Goal: Navigation & Orientation: Find specific page/section

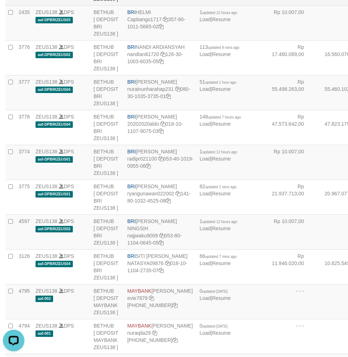
copy td "BNI [PERSON_NAME]"
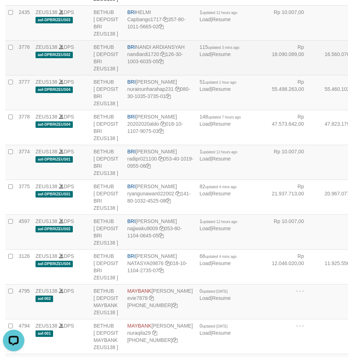
click at [144, 75] on td "BRI NANDI ARDIANSYAH nandiardi1720 126-30-1003-6035-05" at bounding box center [161, 58] width 72 height 35
click at [142, 75] on td "BRI NANDI ARDIANSYAH nandiardi1720 126-30-1003-6035-05" at bounding box center [161, 58] width 72 height 35
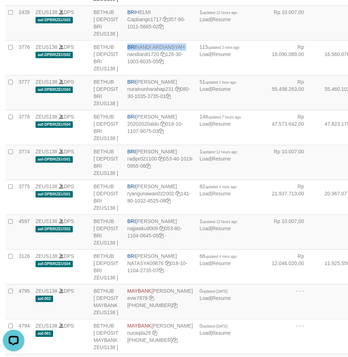
copy td "BRI NANDI ARDIANSYAH"
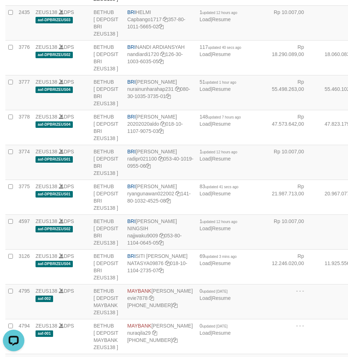
drag, startPoint x: 136, startPoint y: 157, endPoint x: 3, endPoint y: 175, distance: 134.5
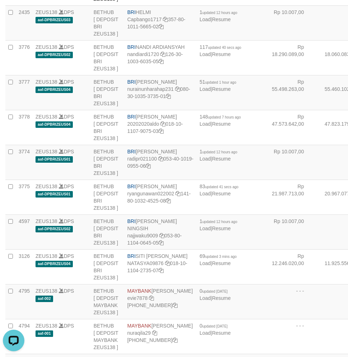
copy td "BNI REYHAN ALMANSYAH"
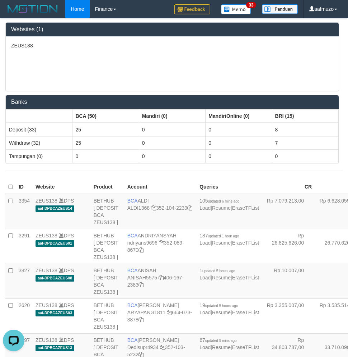
scroll to position [1479, 0]
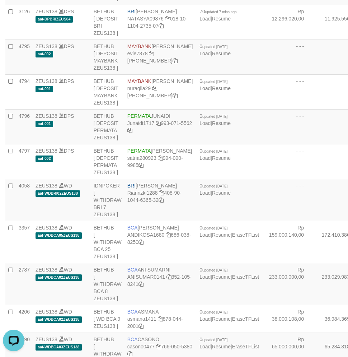
copy td "BRI RYAN GUNAWAN"
